Goal: Entertainment & Leisure: Participate in discussion

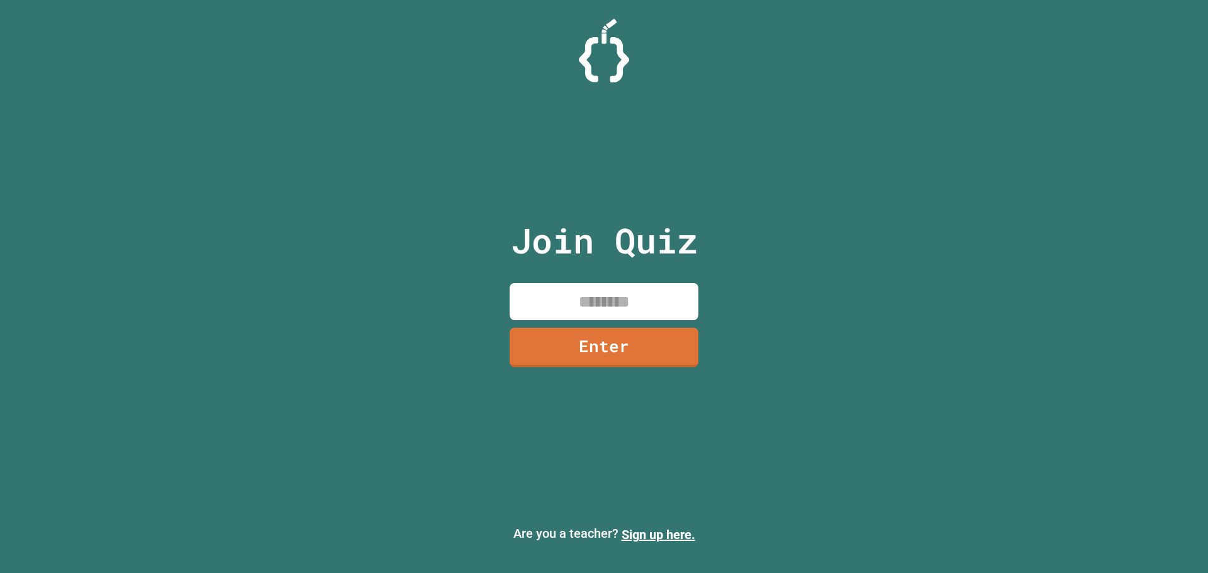
click at [555, 292] on input at bounding box center [603, 301] width 189 height 37
type input "********"
click at [580, 352] on link "Enter" at bounding box center [604, 346] width 182 height 42
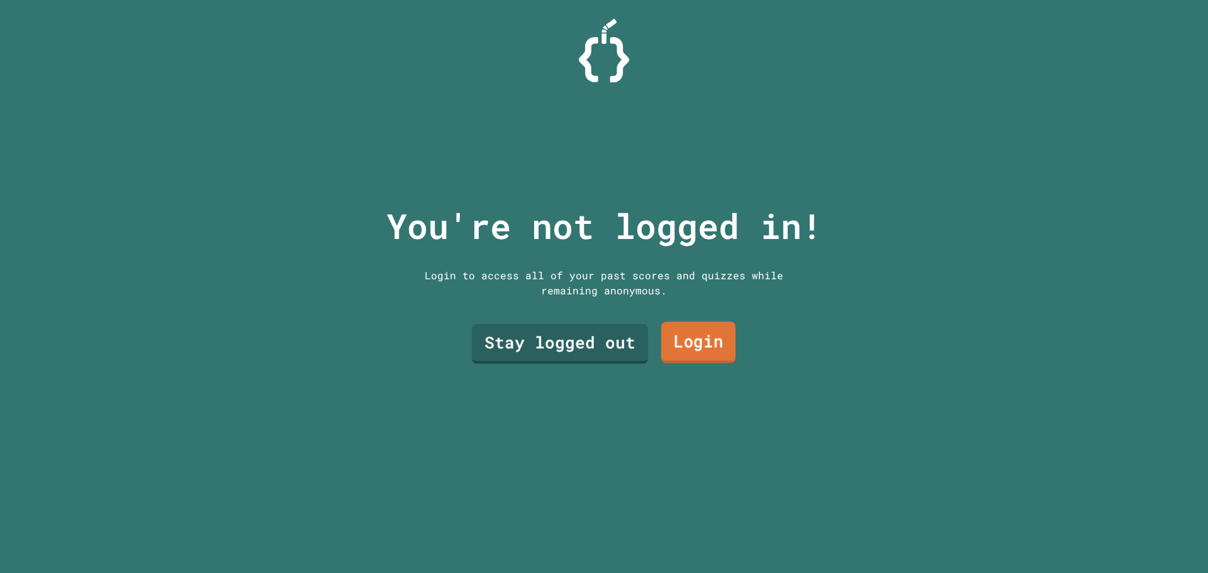
click at [587, 348] on link "Stay logged out" at bounding box center [560, 344] width 176 height 40
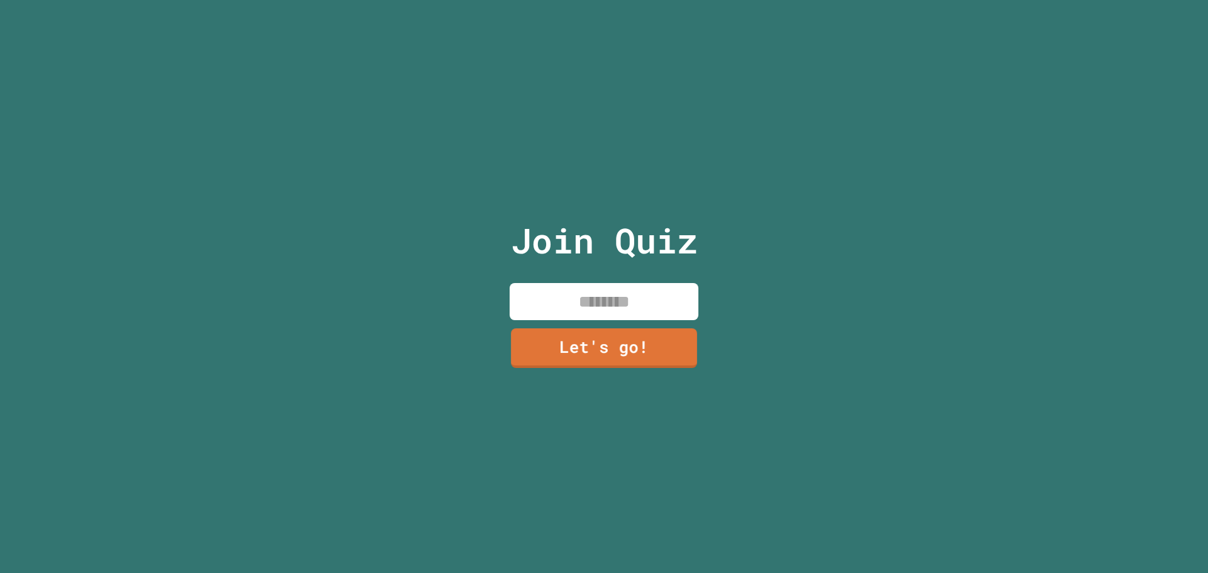
click at [590, 304] on input at bounding box center [603, 301] width 189 height 37
type input "******"
click at [626, 328] on link "Let's go!" at bounding box center [603, 346] width 189 height 42
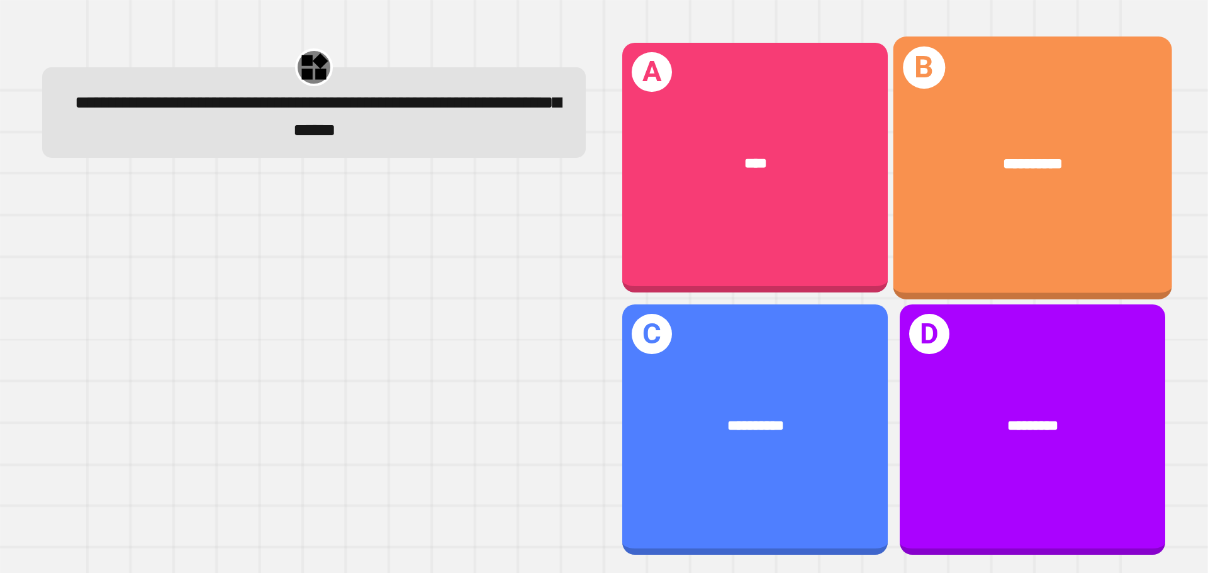
click at [932, 248] on div "**********" at bounding box center [1032, 167] width 279 height 262
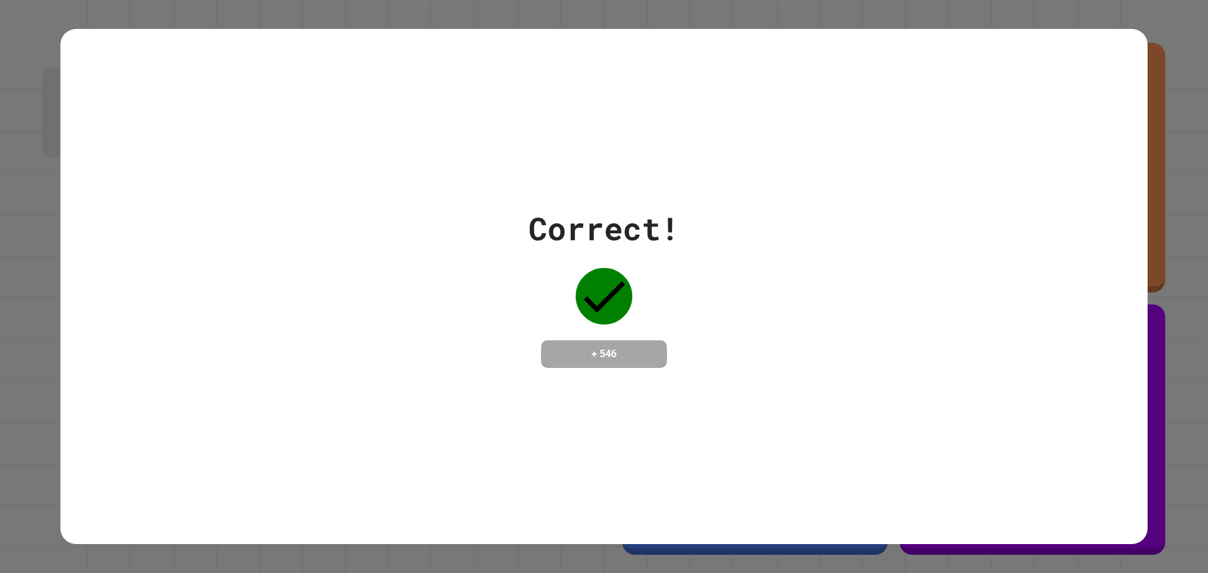
click at [529, 311] on div "Correct! + 546" at bounding box center [603, 286] width 151 height 163
click at [630, 355] on h4 "+ 546" at bounding box center [603, 354] width 101 height 15
click at [631, 353] on h4 "+ 546" at bounding box center [603, 354] width 101 height 15
click at [626, 329] on div "Correct! + 546" at bounding box center [603, 286] width 151 height 163
click at [626, 320] on div "Correct! + 546" at bounding box center [603, 286] width 151 height 163
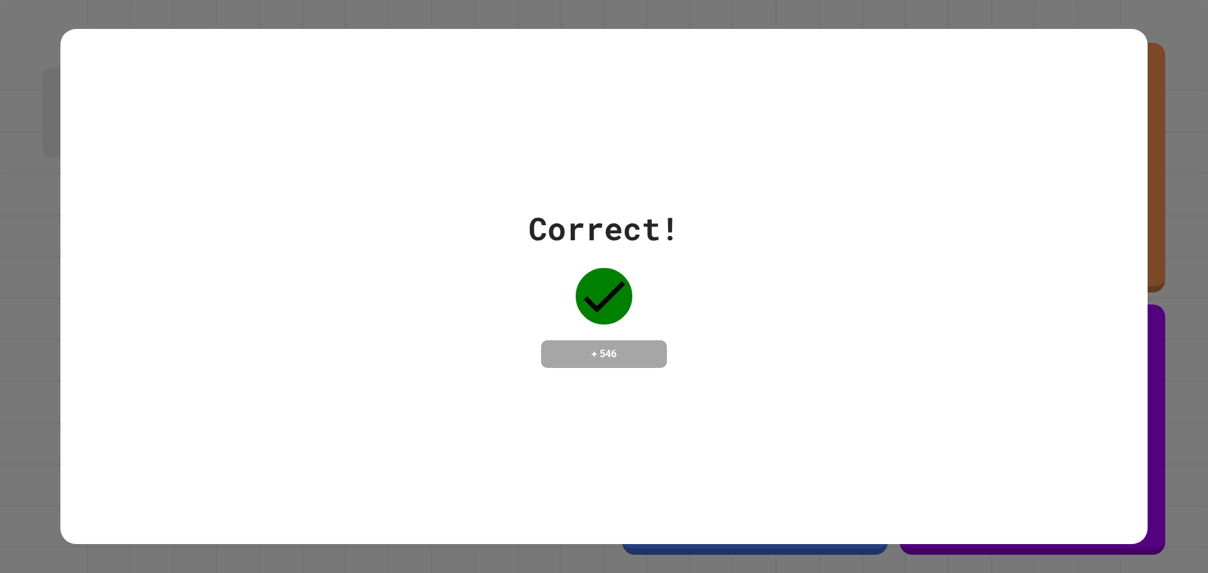
click at [623, 311] on div "Correct! + 546" at bounding box center [603, 286] width 151 height 163
click at [618, 302] on icon at bounding box center [604, 296] width 57 height 57
click at [536, 268] on div "Correct! + 546" at bounding box center [603, 286] width 151 height 163
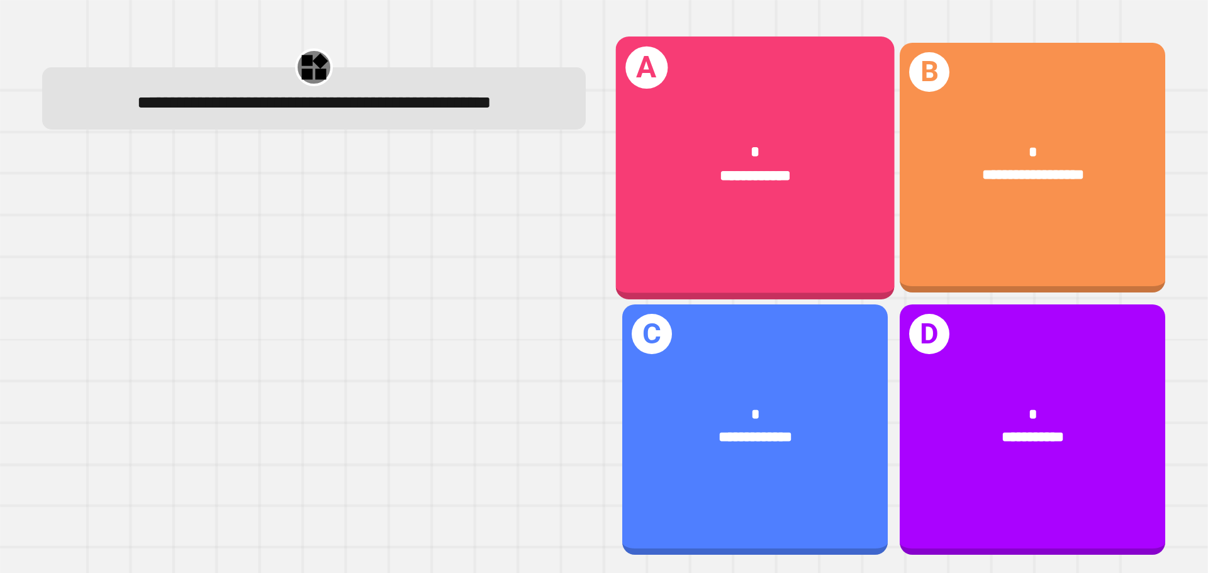
click at [868, 267] on div "**********" at bounding box center [755, 167] width 279 height 262
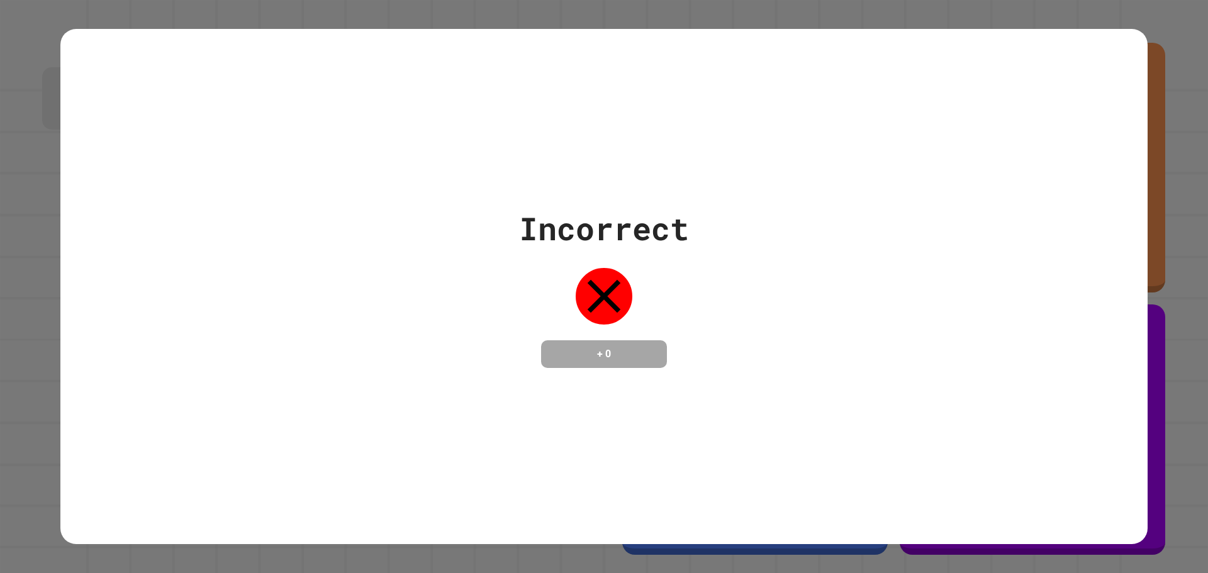
click at [584, 347] on h4 "+ 0" at bounding box center [603, 354] width 101 height 15
click at [585, 347] on h4 "+ 0" at bounding box center [603, 354] width 101 height 15
click at [399, 11] on div "Incorrect + 0" at bounding box center [604, 286] width 1208 height 573
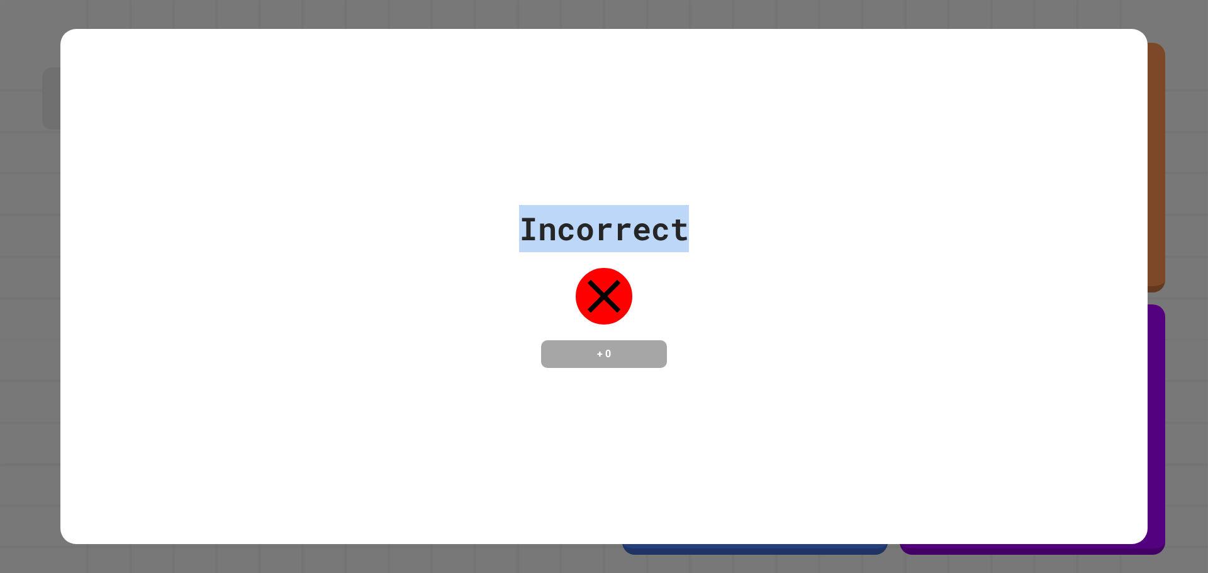
click at [399, 11] on div "Incorrect + 0" at bounding box center [604, 286] width 1208 height 573
click at [406, 13] on div "Incorrect + 0" at bounding box center [604, 286] width 1208 height 573
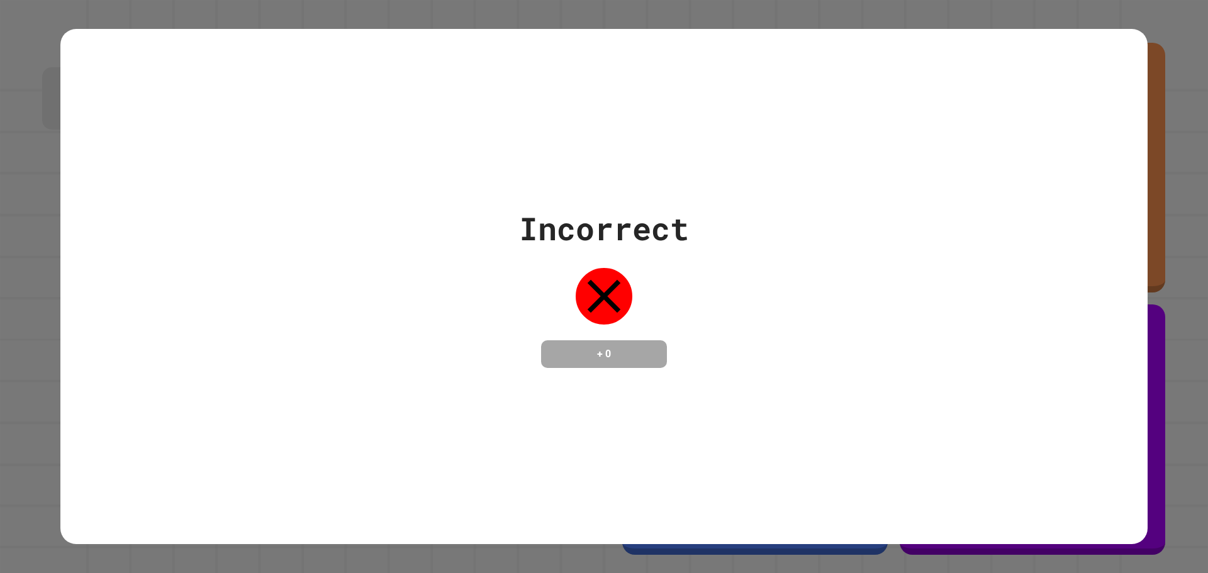
drag, startPoint x: 418, startPoint y: 17, endPoint x: 426, endPoint y: 21, distance: 9.0
click at [426, 21] on div "Incorrect + 0" at bounding box center [604, 286] width 1208 height 573
click at [603, 193] on div "Incorrect + 0" at bounding box center [603, 287] width 1087 height 516
click at [608, 194] on div "Incorrect + 0" at bounding box center [603, 287] width 1087 height 516
drag, startPoint x: 609, startPoint y: 219, endPoint x: 618, endPoint y: 219, distance: 8.8
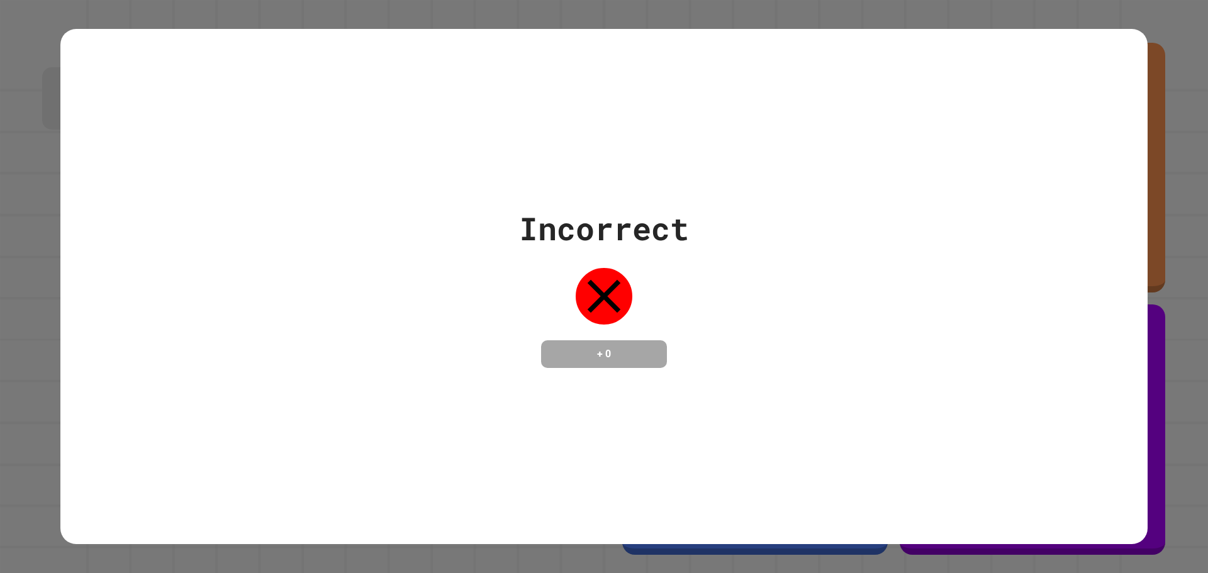
click at [610, 219] on div "Incorrect" at bounding box center [604, 228] width 170 height 47
click at [619, 219] on div "Incorrect" at bounding box center [604, 228] width 170 height 47
click at [638, 220] on div "Incorrect" at bounding box center [604, 228] width 170 height 47
click at [642, 220] on div "Incorrect" at bounding box center [604, 228] width 170 height 47
click at [647, 220] on div "Incorrect" at bounding box center [604, 228] width 170 height 47
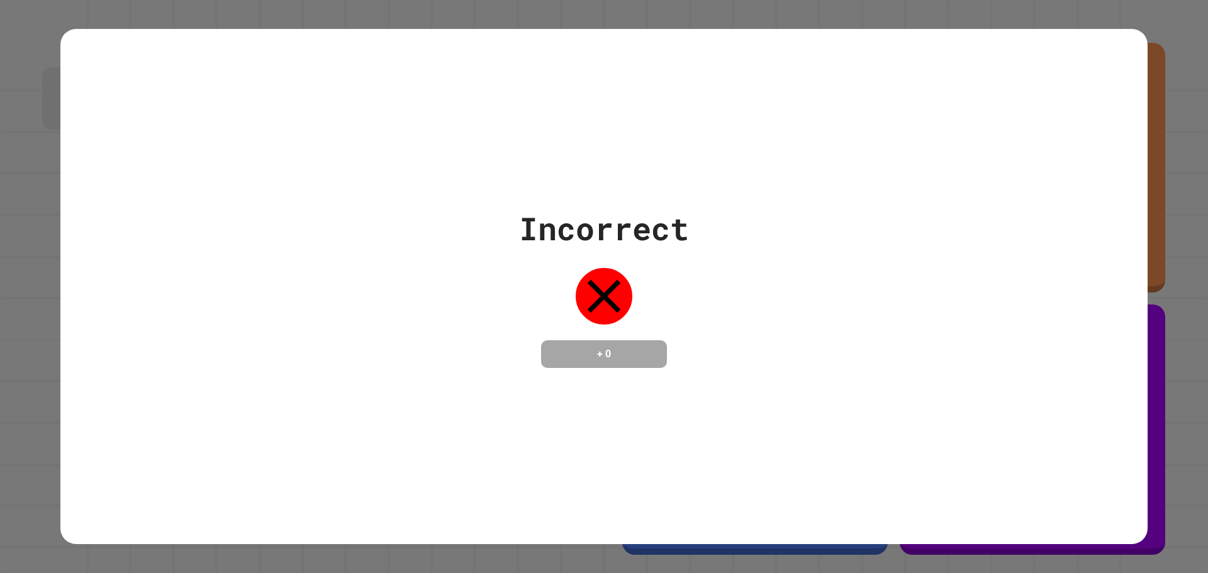
click at [592, 352] on h4 "+ 0" at bounding box center [603, 354] width 101 height 15
click at [593, 350] on h4 "+ 0" at bounding box center [603, 354] width 101 height 15
click at [581, 40] on div "Incorrect + 0" at bounding box center [603, 287] width 1087 height 516
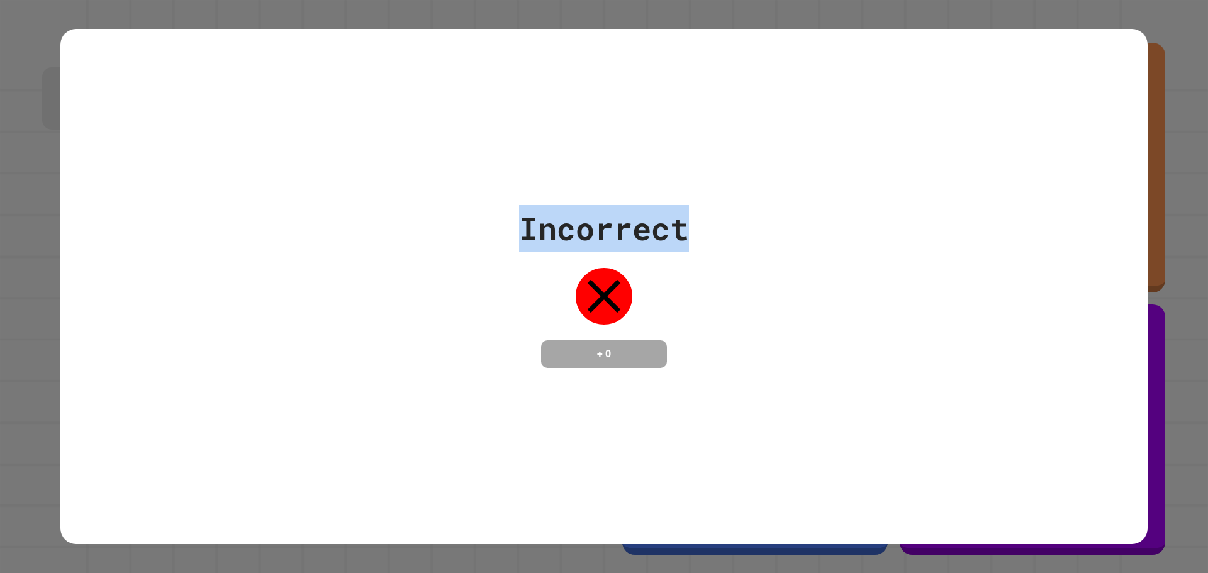
click at [581, 40] on div "Incorrect + 0" at bounding box center [603, 287] width 1087 height 516
click at [517, 14] on div "Incorrect + 0" at bounding box center [604, 286] width 1208 height 573
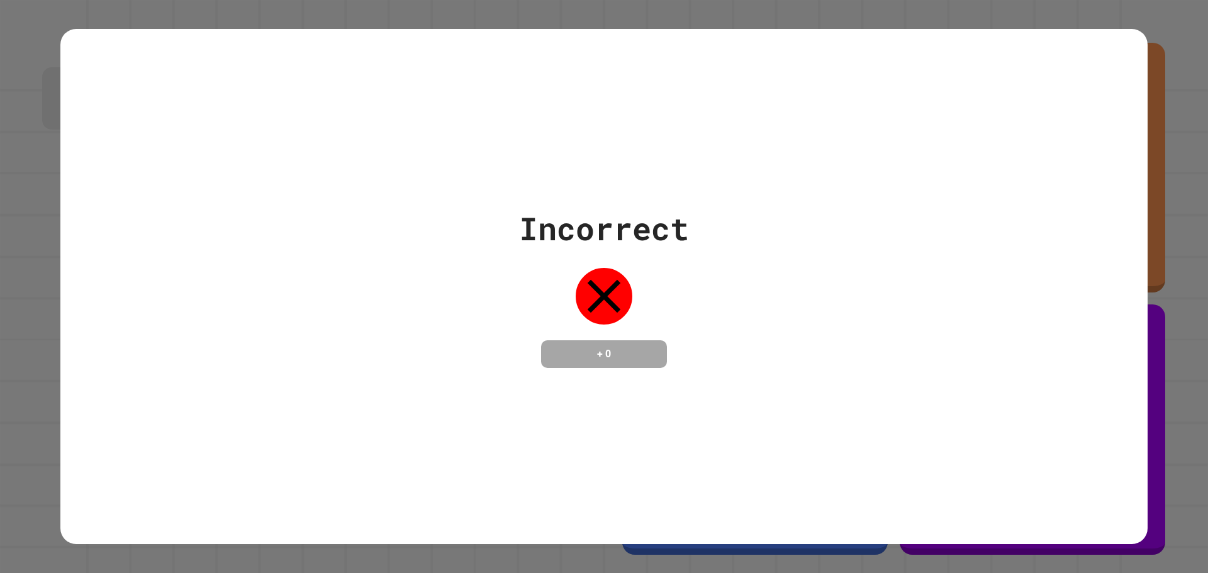
click at [511, 15] on div "Incorrect + 0" at bounding box center [604, 286] width 1208 height 573
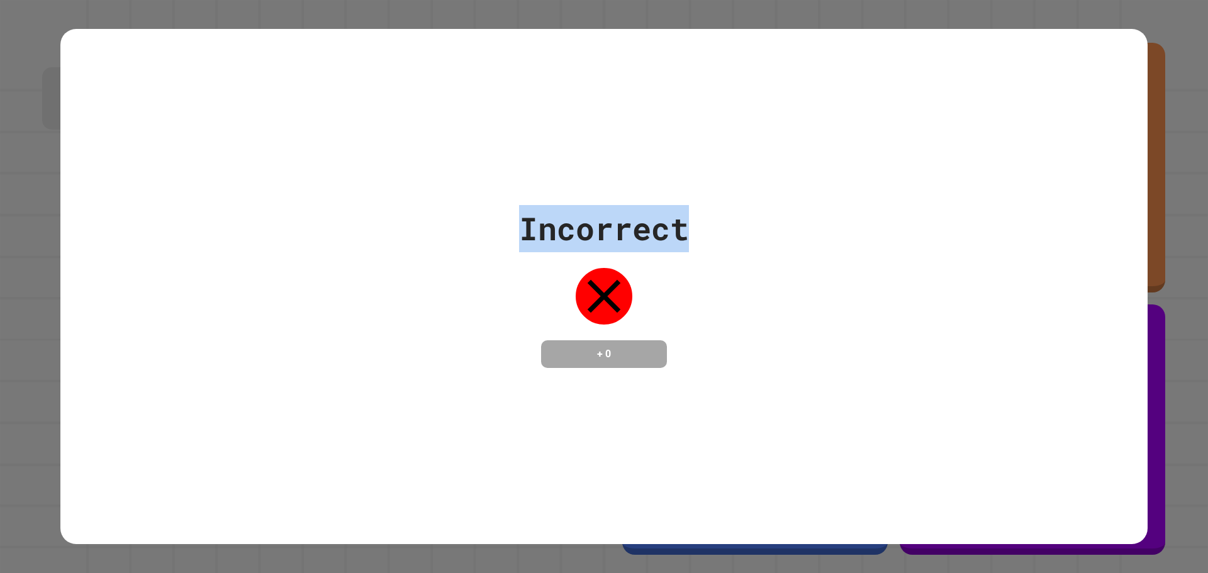
click at [511, 15] on div "Incorrect + 0" at bounding box center [604, 286] width 1208 height 573
click at [506, 23] on div "Incorrect + 0" at bounding box center [604, 286] width 1208 height 573
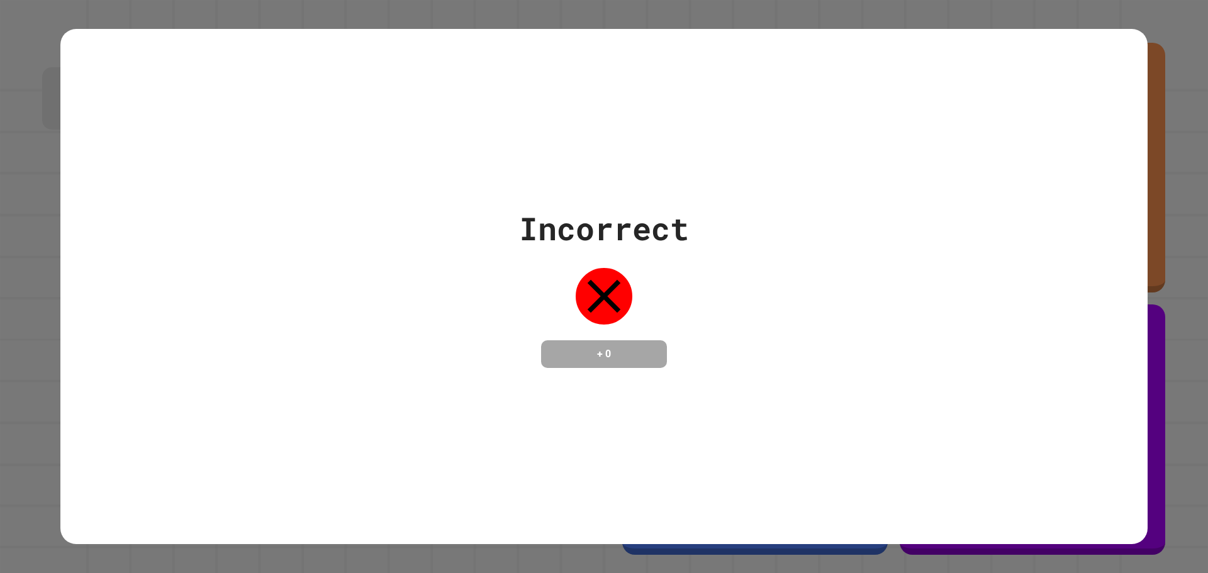
click at [506, 23] on div "Incorrect + 0" at bounding box center [604, 286] width 1208 height 573
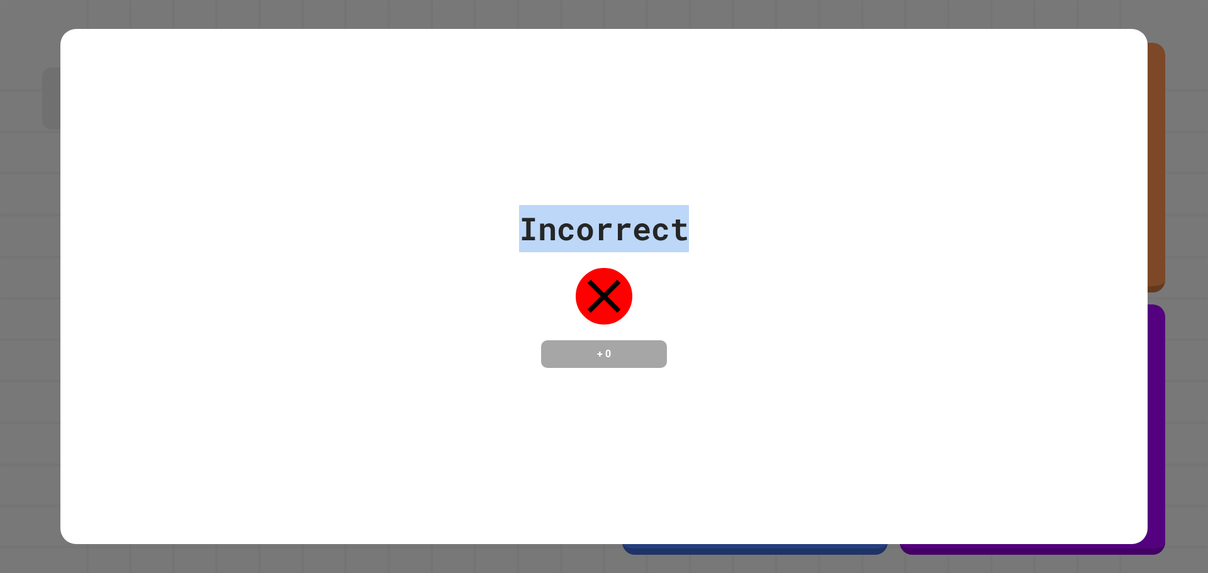
click at [503, 26] on div "Incorrect + 0" at bounding box center [604, 286] width 1208 height 573
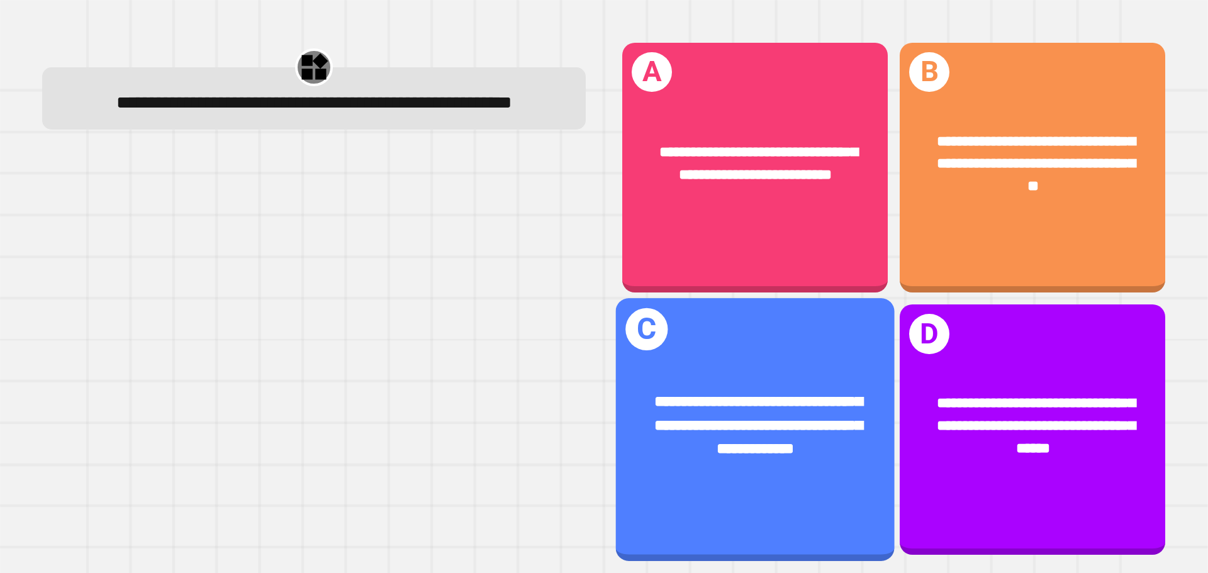
click at [818, 429] on span "**********" at bounding box center [758, 425] width 208 height 62
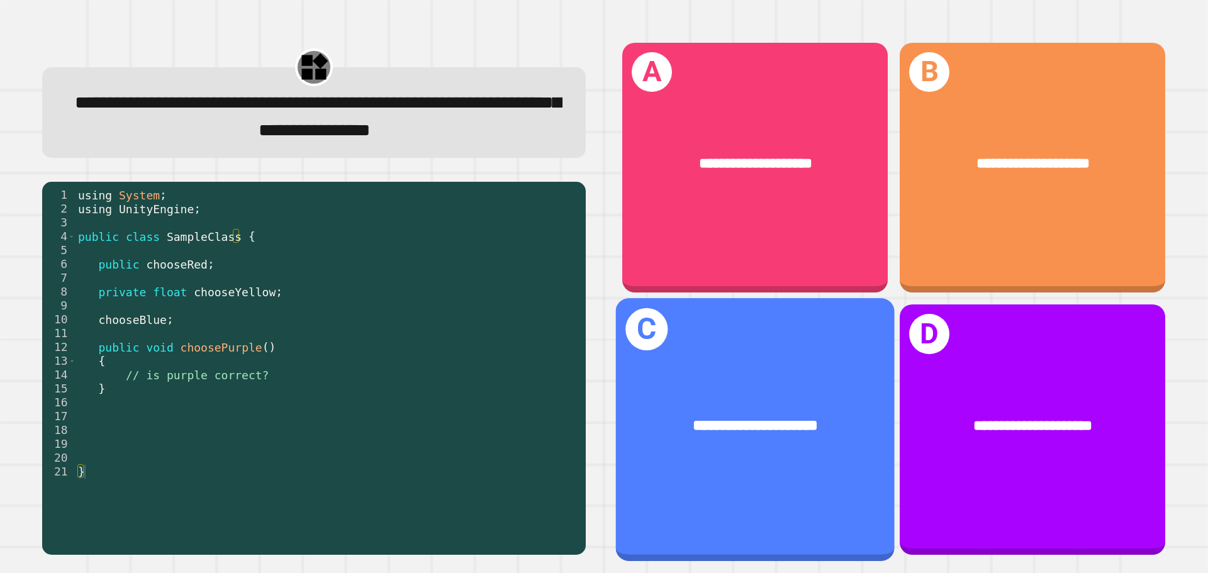
click at [840, 393] on div "**********" at bounding box center [755, 426] width 279 height 84
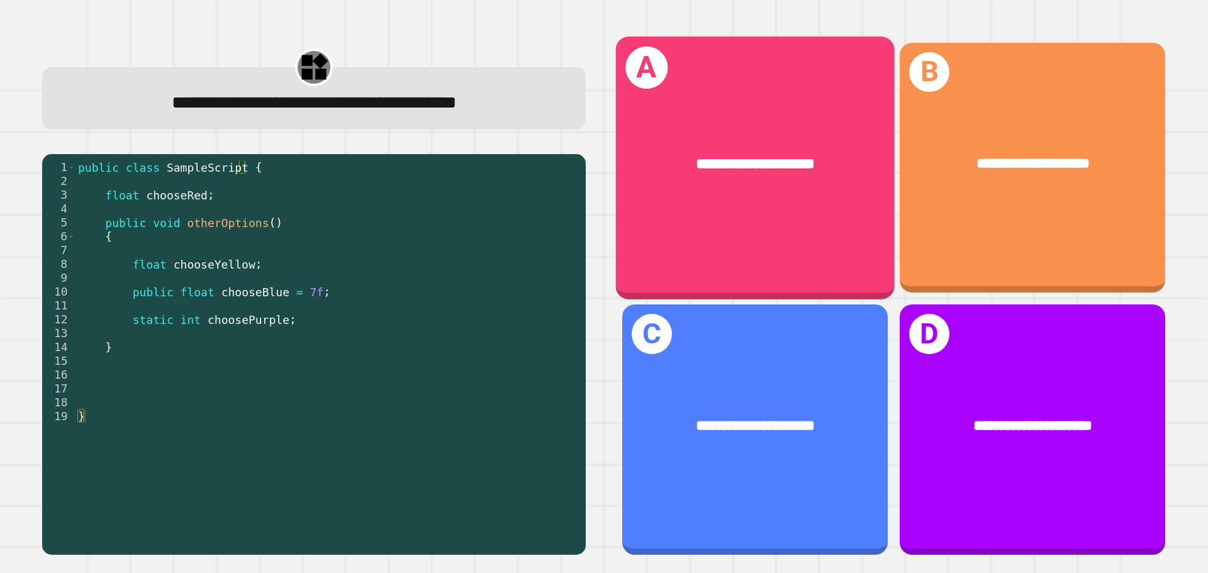
click at [840, 166] on div "**********" at bounding box center [755, 163] width 217 height 23
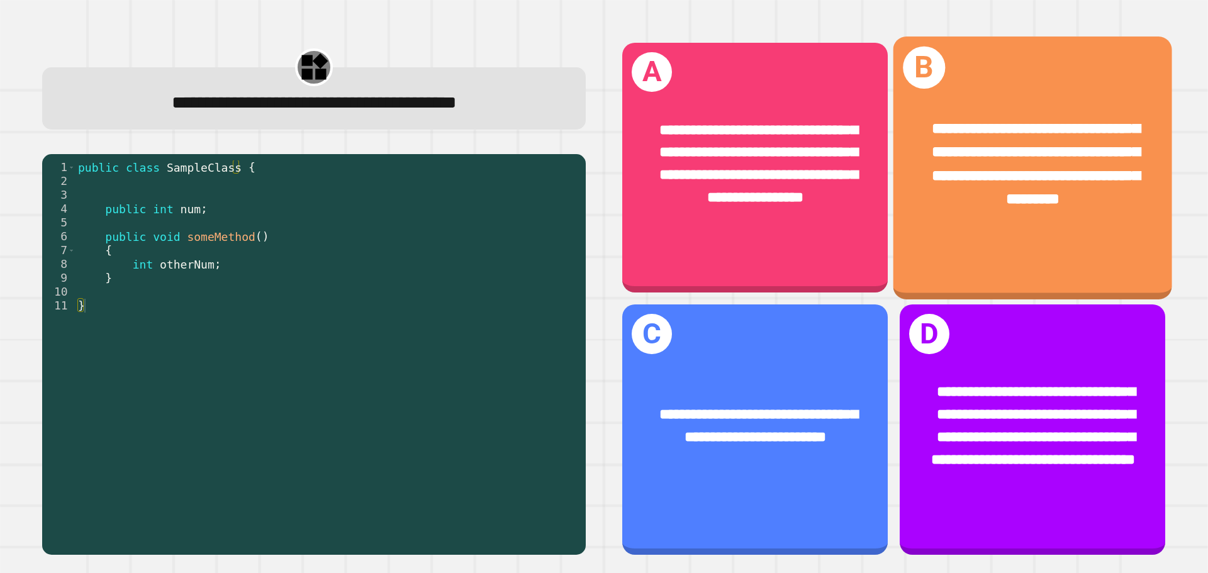
click at [984, 202] on span "**********" at bounding box center [1036, 163] width 208 height 86
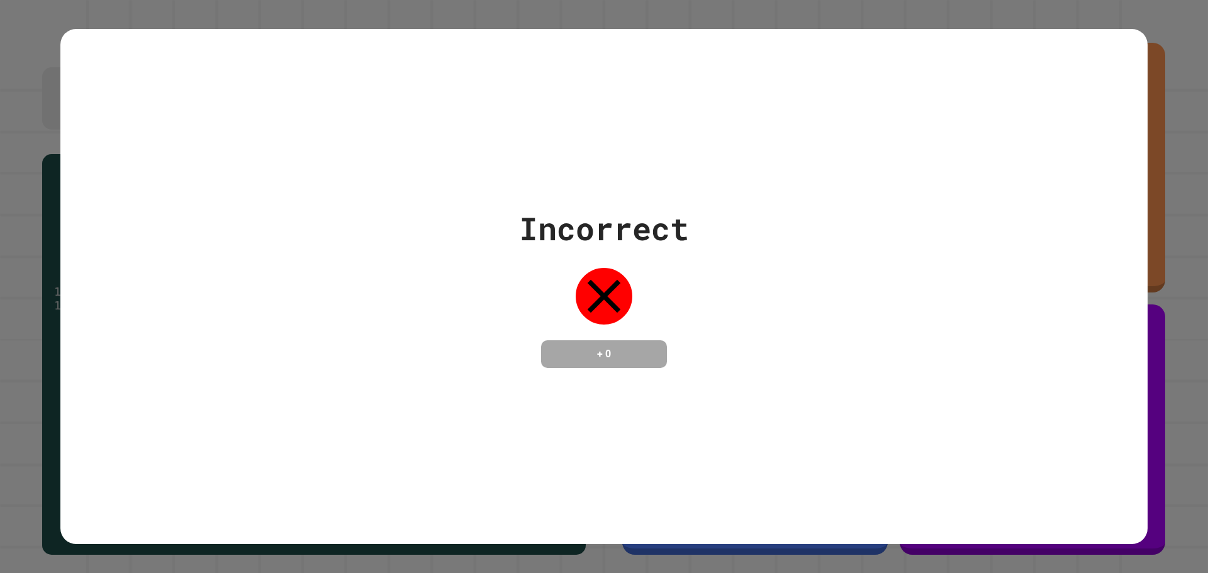
click at [483, 299] on div "Incorrect + 0" at bounding box center [603, 286] width 1087 height 163
drag, startPoint x: 623, startPoint y: 303, endPoint x: 648, endPoint y: 307, distance: 25.4
click at [634, 309] on div "Incorrect + 0" at bounding box center [604, 286] width 170 height 163
drag, startPoint x: 654, startPoint y: 307, endPoint x: 687, endPoint y: 309, distance: 33.4
click at [666, 311] on div "Incorrect + 0" at bounding box center [604, 286] width 170 height 163
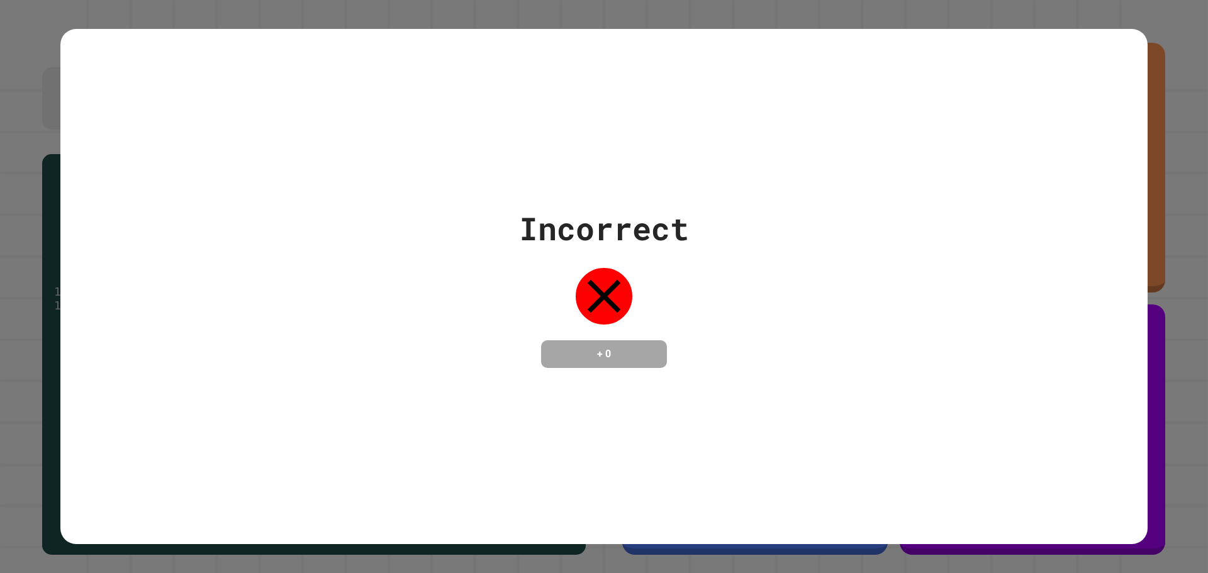
drag, startPoint x: 625, startPoint y: 323, endPoint x: 607, endPoint y: 321, distance: 18.4
click at [620, 324] on div "Incorrect + 0" at bounding box center [604, 286] width 170 height 163
click at [391, 318] on div "Incorrect + 0" at bounding box center [603, 286] width 1087 height 163
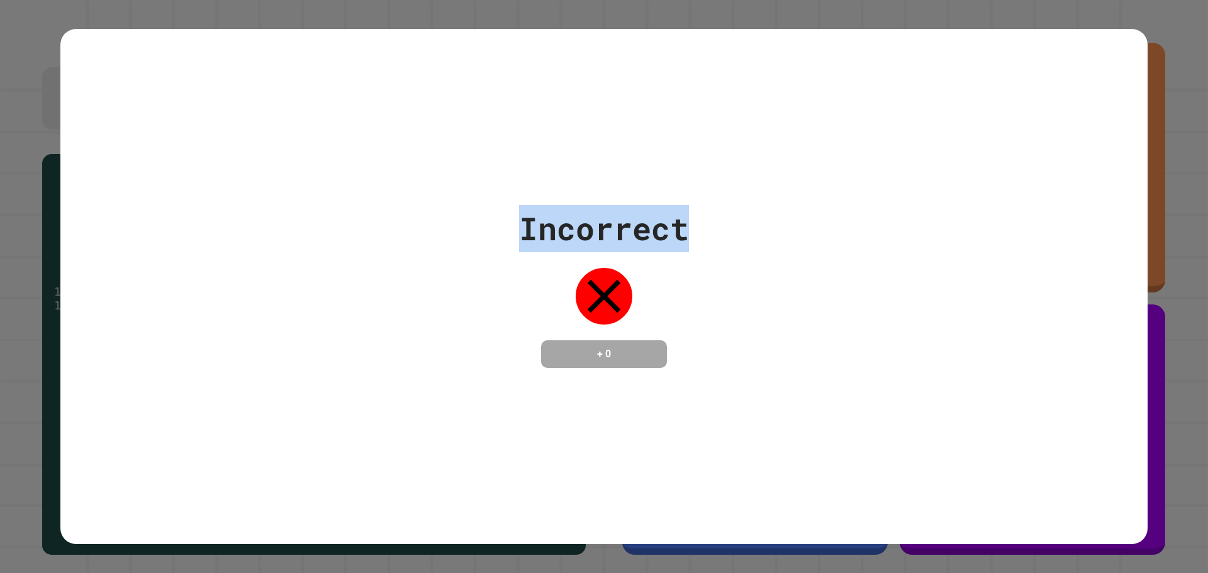
click at [391, 318] on div "Incorrect + 0" at bounding box center [603, 286] width 1087 height 163
click at [672, 221] on div "Incorrect" at bounding box center [604, 228] width 170 height 47
click at [704, 167] on div "Incorrect + 0" at bounding box center [603, 287] width 1087 height 516
click at [263, 7] on div "Incorrect + 0" at bounding box center [604, 286] width 1208 height 573
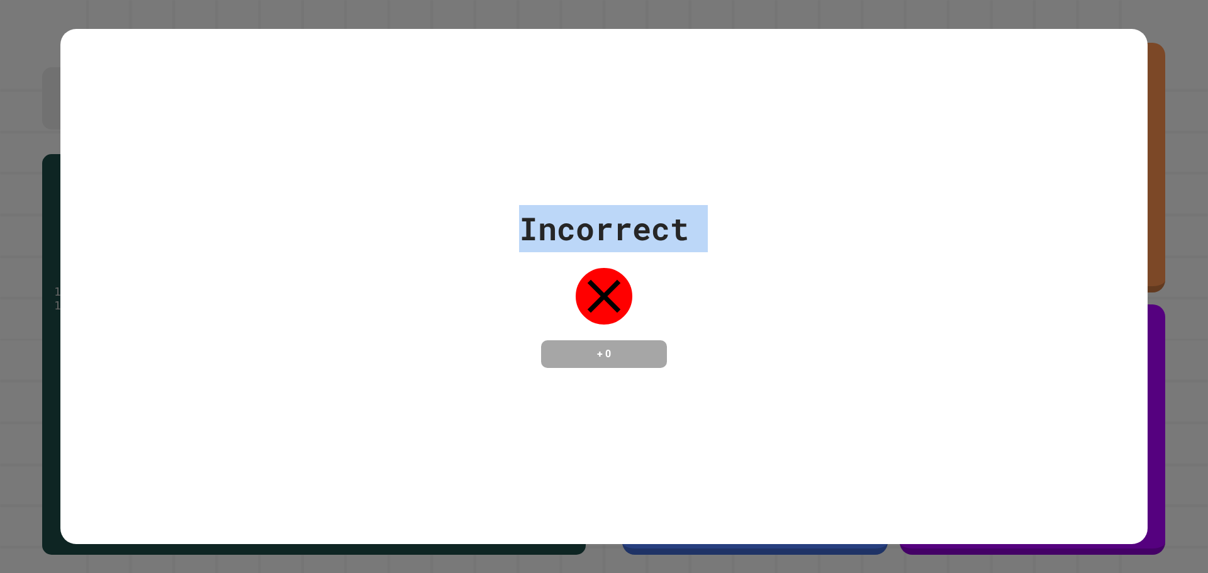
click at [329, 125] on div "Incorrect + 0" at bounding box center [603, 287] width 1087 height 516
drag, startPoint x: 329, startPoint y: 125, endPoint x: 795, endPoint y: 218, distance: 475.3
click at [794, 221] on div "Incorrect + 0" at bounding box center [603, 287] width 1087 height 516
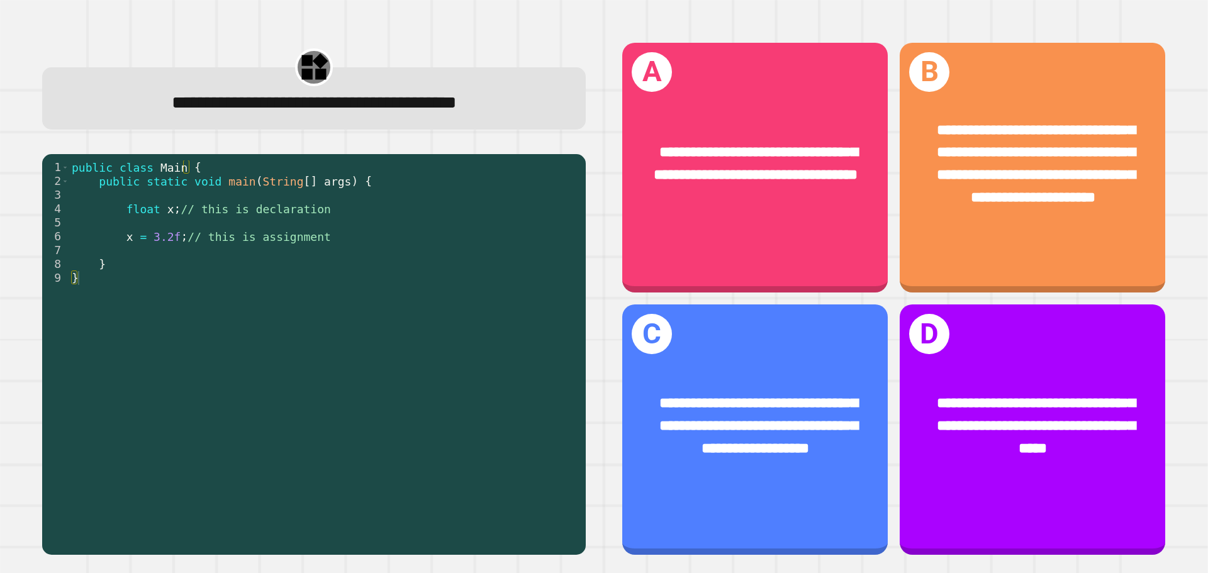
click at [423, 376] on div "public class Main { public static void main ( String [ ] args ) { float x ; // …" at bounding box center [324, 353] width 510 height 387
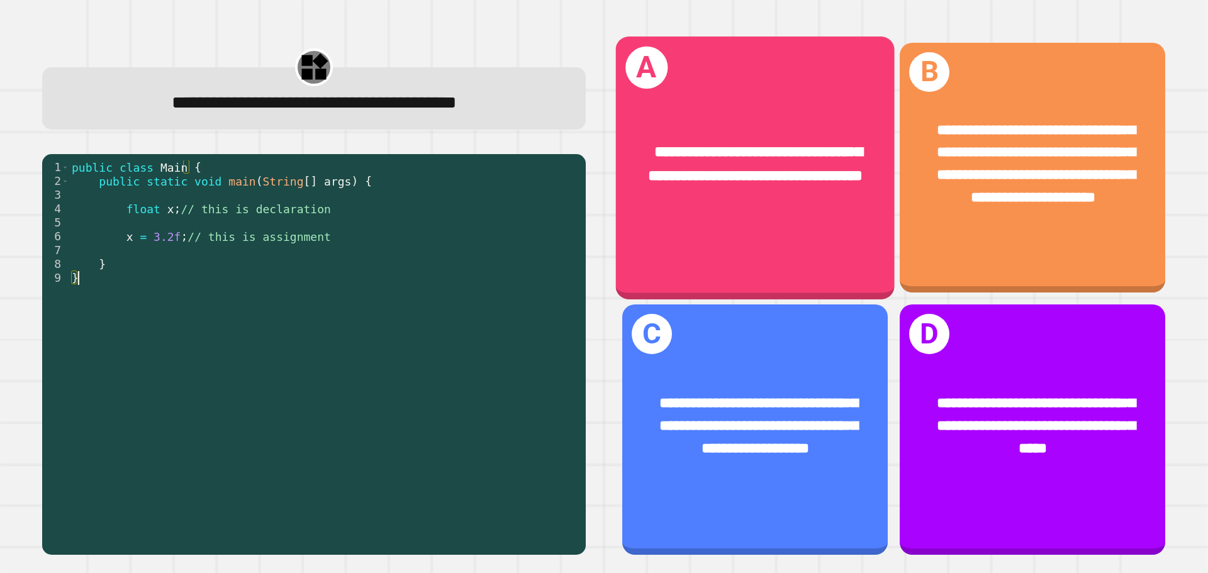
click at [687, 213] on div "**********" at bounding box center [755, 164] width 279 height 108
